Goal: Navigation & Orientation: Understand site structure

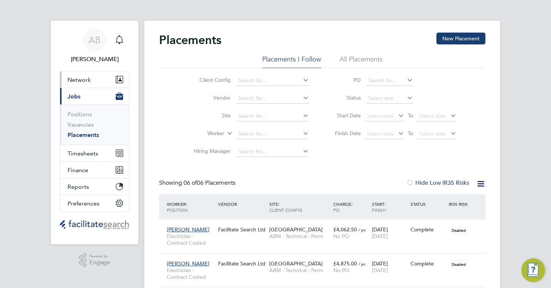
click at [85, 83] on span "Network" at bounding box center [78, 79] width 23 height 7
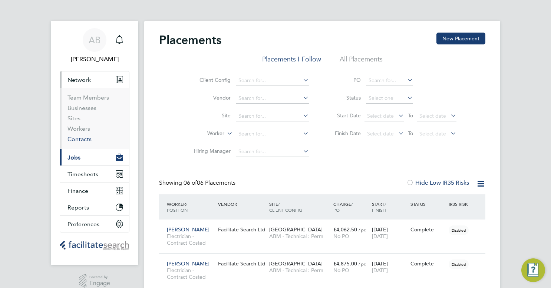
click at [79, 138] on link "Contacts" at bounding box center [79, 139] width 24 height 7
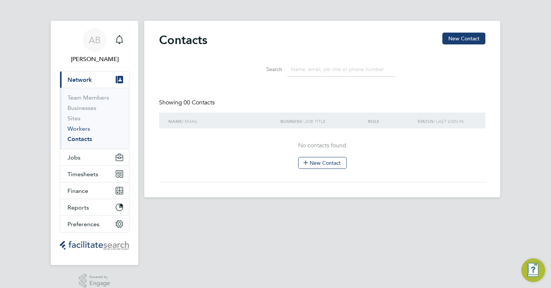
click at [78, 128] on link "Workers" at bounding box center [78, 128] width 23 height 7
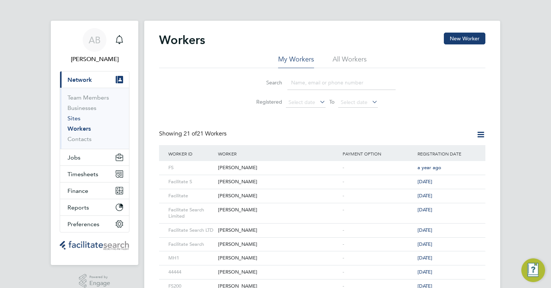
click at [74, 119] on link "Sites" at bounding box center [73, 118] width 13 height 7
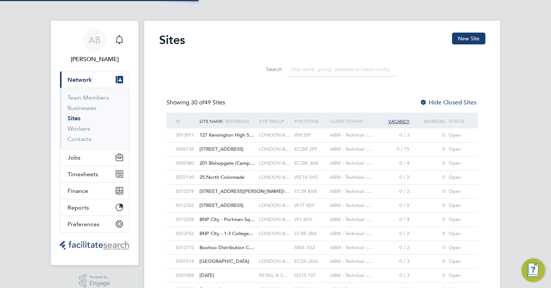
scroll to position [4, 4]
click at [73, 109] on link "Businesses" at bounding box center [81, 108] width 29 height 7
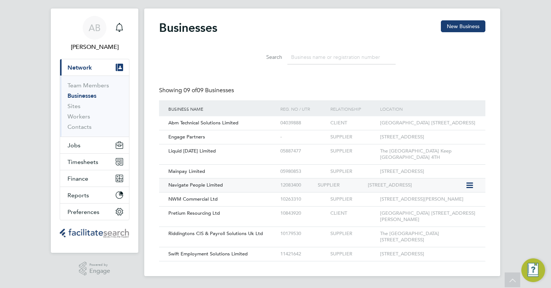
scroll to position [55, 0]
click at [70, 103] on link "Sites" at bounding box center [73, 106] width 13 height 7
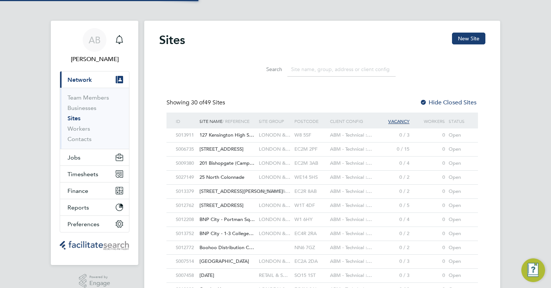
scroll to position [4, 4]
click at [77, 96] on link "Team Members" at bounding box center [88, 97] width 42 height 7
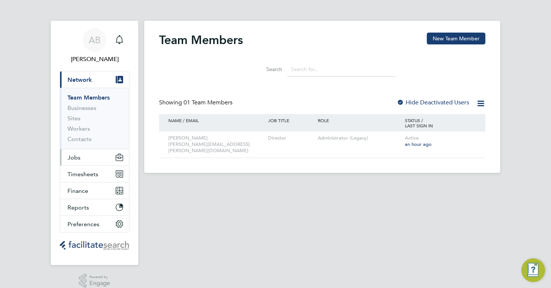
click at [82, 157] on button "Jobs" at bounding box center [94, 157] width 69 height 16
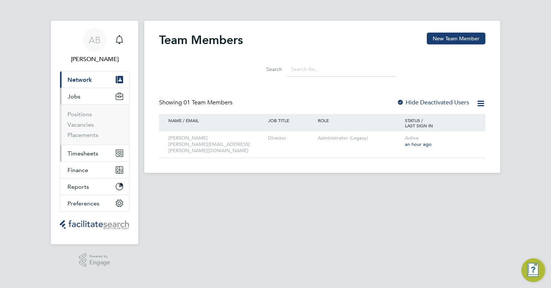
click at [79, 153] on span "Timesheets" at bounding box center [82, 153] width 31 height 7
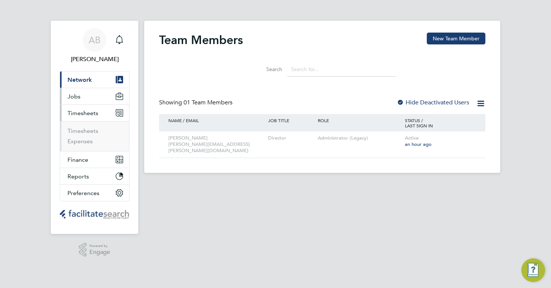
click at [82, 96] on button "Jobs" at bounding box center [94, 96] width 69 height 16
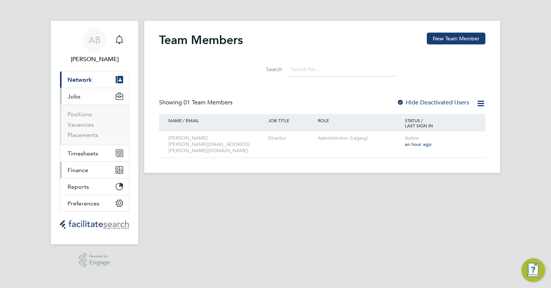
click at [83, 167] on span "Finance" at bounding box center [77, 170] width 21 height 7
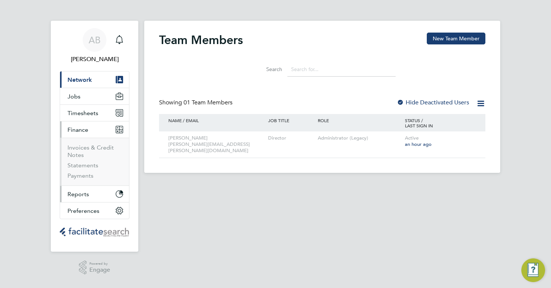
click at [82, 191] on span "Reports" at bounding box center [78, 194] width 22 height 7
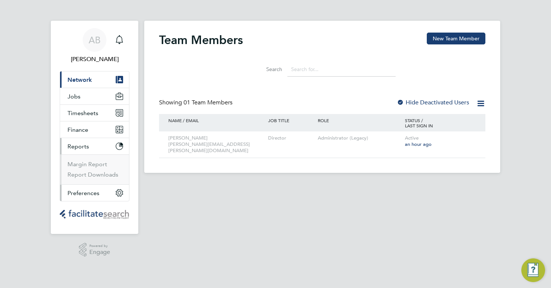
click at [82, 191] on span "Preferences" at bounding box center [83, 193] width 32 height 7
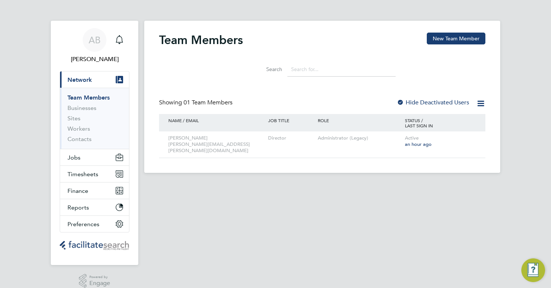
click at [174, 186] on main "Team Members New Team Member Search Showing 01 Team Members Hide Deactivated Us…" at bounding box center [322, 148] width 356 height 297
click at [175, 205] on main "Team Members New Team Member Search Showing 01 Team Members Hide Deactivated Us…" at bounding box center [322, 148] width 356 height 297
